Goal: Task Accomplishment & Management: Manage account settings

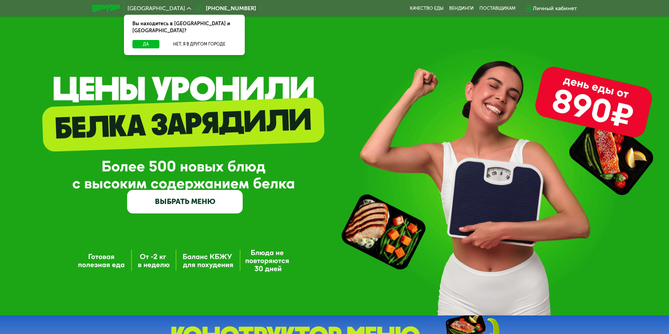
click at [549, 12] on div "Личный кабинет" at bounding box center [554, 8] width 44 height 8
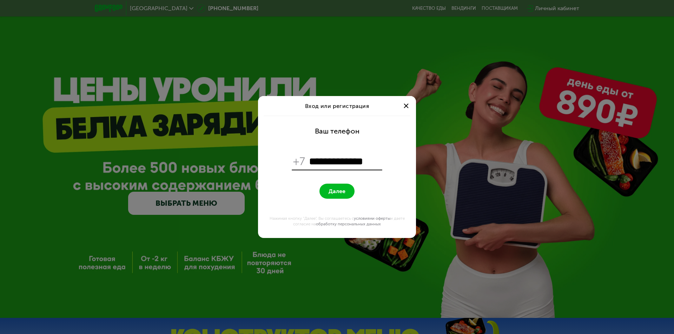
type input "**********"
click at [330, 195] on button "Далее" at bounding box center [336, 191] width 35 height 15
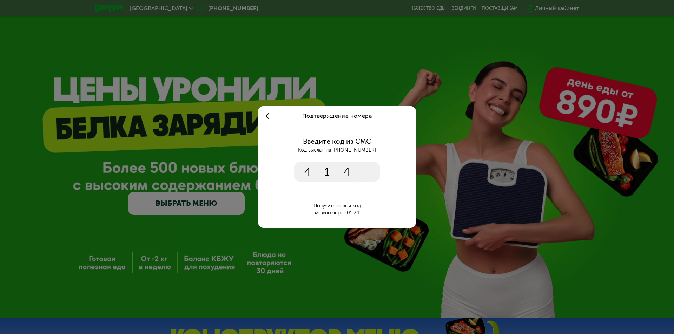
type input "****"
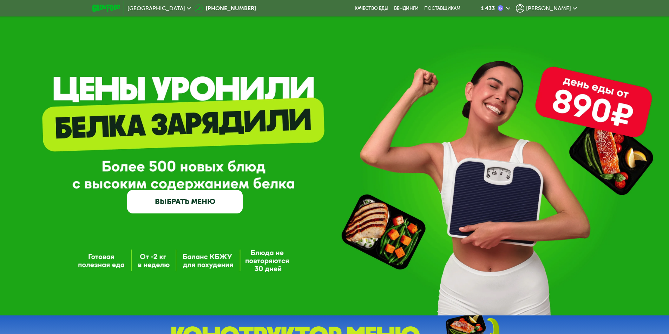
click at [510, 8] on use at bounding box center [508, 8] width 4 height 2
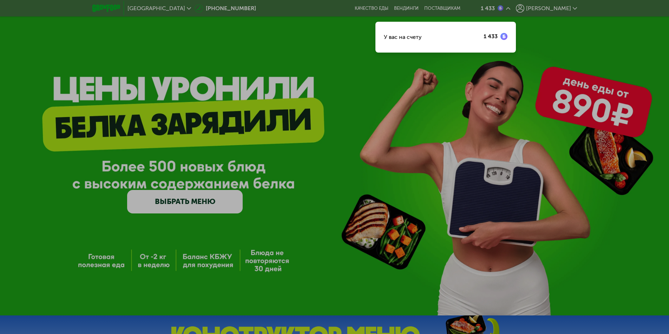
click at [587, 40] on div at bounding box center [334, 167] width 669 height 334
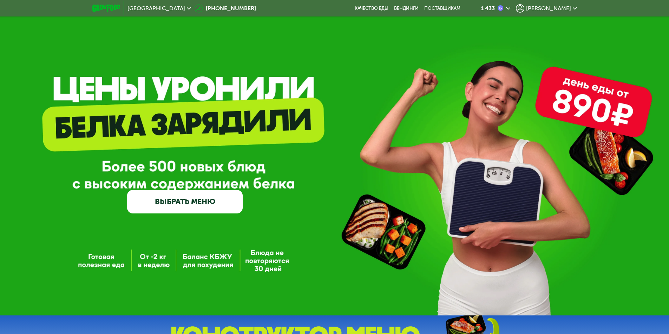
click at [568, 8] on span "[PERSON_NAME]" at bounding box center [548, 9] width 45 height 6
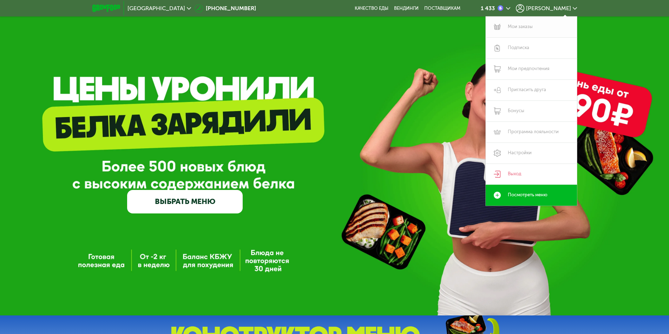
click at [520, 27] on link "Мои заказы" at bounding box center [530, 26] width 91 height 21
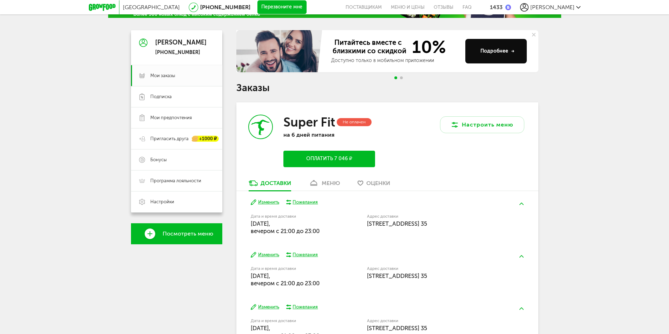
scroll to position [70, 0]
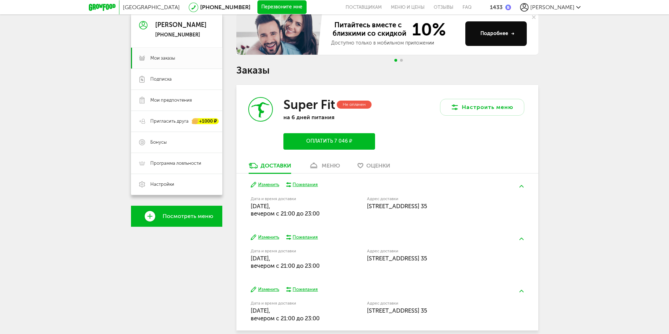
click at [329, 167] on div "меню" at bounding box center [330, 166] width 18 height 7
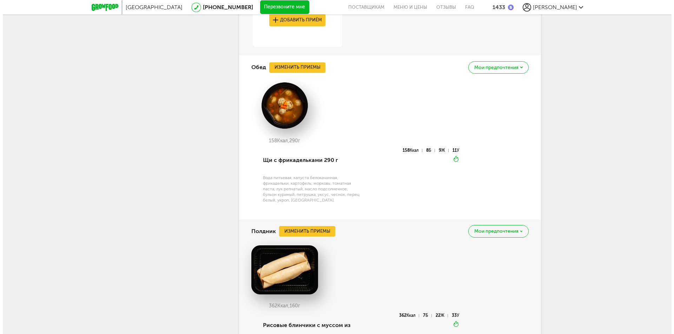
scroll to position [594, 0]
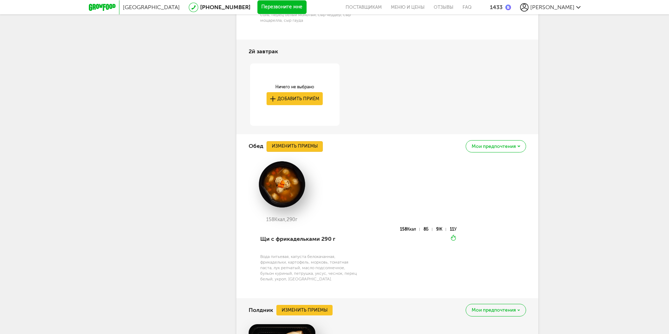
click at [302, 146] on button "Изменить приемы" at bounding box center [294, 146] width 56 height 11
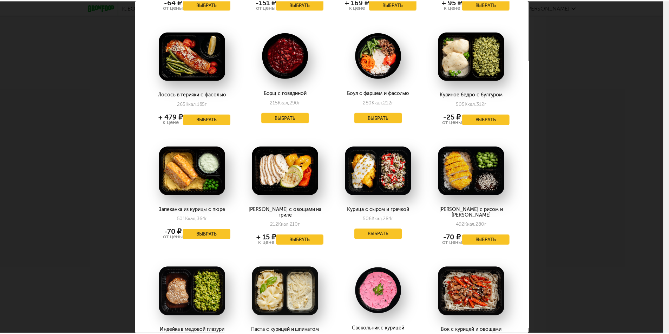
scroll to position [491, 0]
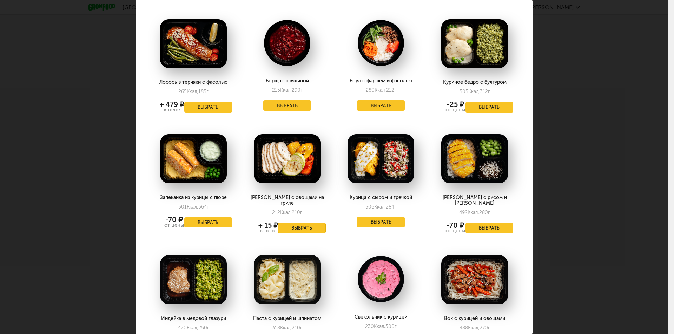
click at [306, 223] on button "Выбрать" at bounding box center [302, 228] width 48 height 11
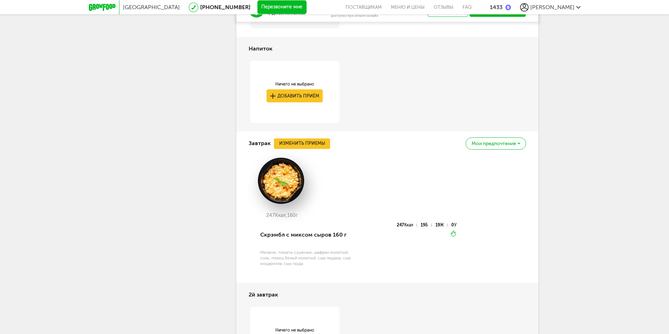
scroll to position [140, 0]
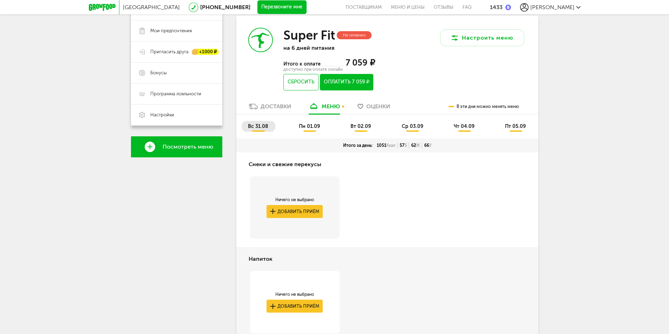
click at [310, 128] on span "пн 01.09" at bounding box center [309, 127] width 21 height 6
